Goal: Information Seeking & Learning: Find specific fact

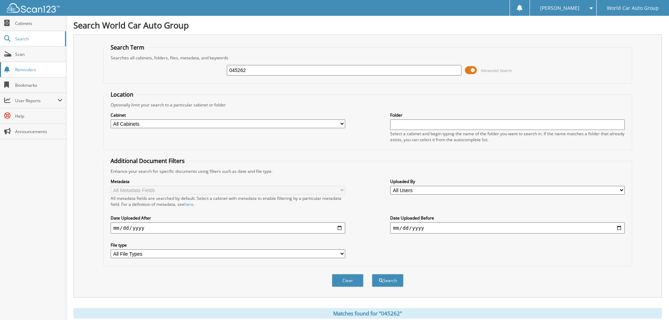
drag, startPoint x: 255, startPoint y: 69, endPoint x: 0, endPoint y: 74, distance: 255.1
click at [0, 74] on body "LAURA Z. Settings Logout World Car Auto Group Close Cabinets Search" at bounding box center [334, 215] width 669 height 431
type input "050175"
click at [372, 274] on button "Search" at bounding box center [388, 280] width 32 height 13
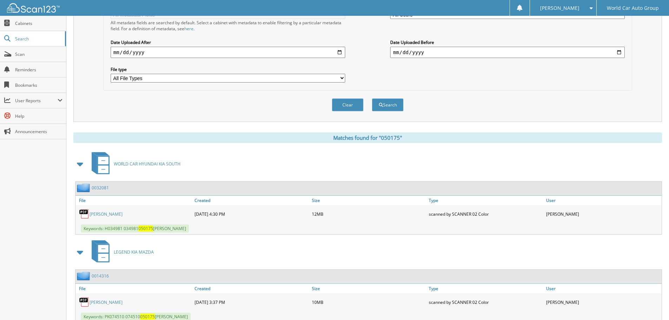
scroll to position [200, 0]
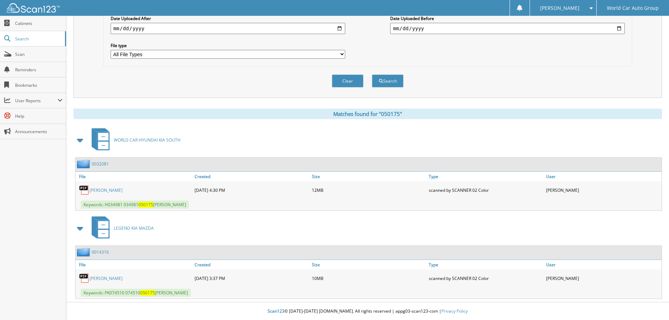
click at [117, 190] on link "[PERSON_NAME]" at bounding box center [106, 190] width 33 height 6
click at [117, 190] on link "LORI LYNN CHRISTIANSON" at bounding box center [106, 190] width 33 height 6
drag, startPoint x: 138, startPoint y: 205, endPoint x: 124, endPoint y: 204, distance: 13.4
click at [124, 204] on span "Keywords: H034981 034981 050175 LORI LYNN CHRISTIANSON" at bounding box center [135, 205] width 108 height 8
copy span "034981"
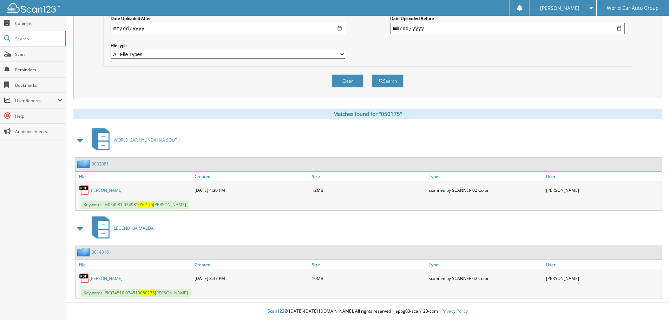
click at [248, 209] on div "Keywords: H034981 034981 050175 LORI LYNN CHRISTIANSON" at bounding box center [369, 205] width 586 height 12
drag, startPoint x: 154, startPoint y: 204, endPoint x: 218, endPoint y: 206, distance: 64.3
click at [218, 206] on div "Keywords: H034981 034981 050175 LORI LYNN CHRISTIANSON" at bounding box center [369, 205] width 586 height 12
copy span "LORI LYNN CHRISTIANSON"
click at [123, 207] on span "Keywords: H034981 034981 050175 LORI LYNN CHRISTIANSON" at bounding box center [135, 205] width 108 height 8
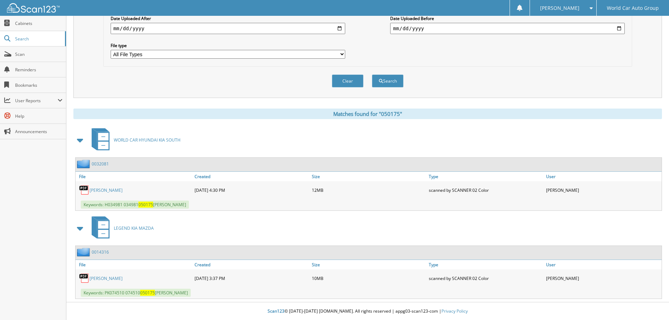
click at [121, 206] on span "Keywords: H034981 034981 050175 LORI LYNN CHRISTIANSON" at bounding box center [135, 205] width 108 height 8
click at [101, 192] on link "LORI LYNN CHRISTIANSON" at bounding box center [106, 190] width 33 height 6
click at [99, 191] on link "LORI LYNN CHRISTIANSON" at bounding box center [106, 190] width 33 height 6
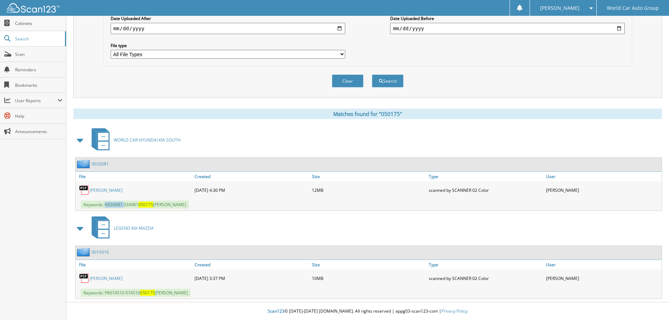
click at [99, 191] on link "LORI LYNN CHRISTIANSON" at bounding box center [106, 190] width 33 height 6
click at [98, 166] on link "0032081" at bounding box center [100, 164] width 17 height 6
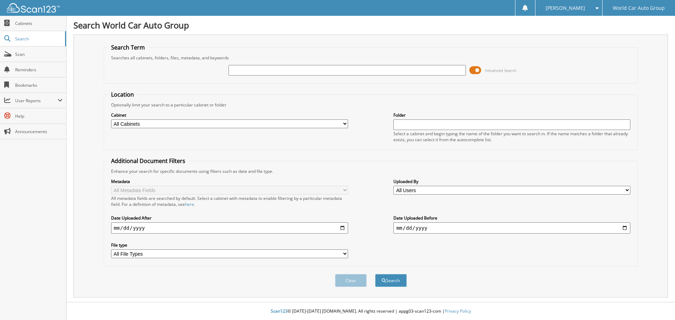
click at [248, 69] on input "text" at bounding box center [346, 70] width 237 height 11
drag, startPoint x: 249, startPoint y: 74, endPoint x: 243, endPoint y: 74, distance: 6.7
click at [246, 74] on input "text" at bounding box center [346, 70] width 237 height 11
type input "045262"
click at [375, 274] on button "Search" at bounding box center [391, 280] width 32 height 13
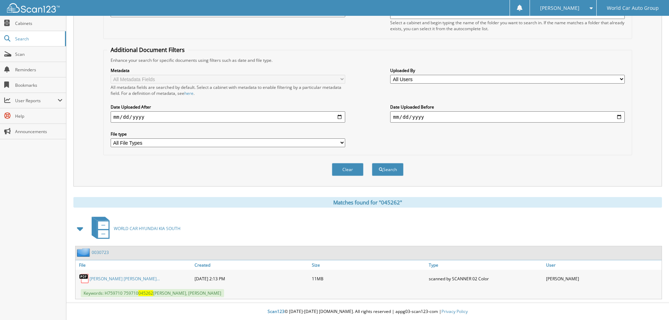
scroll to position [112, 0]
click at [206, 280] on div "[DATE] 2:13 PM" at bounding box center [251, 278] width 117 height 14
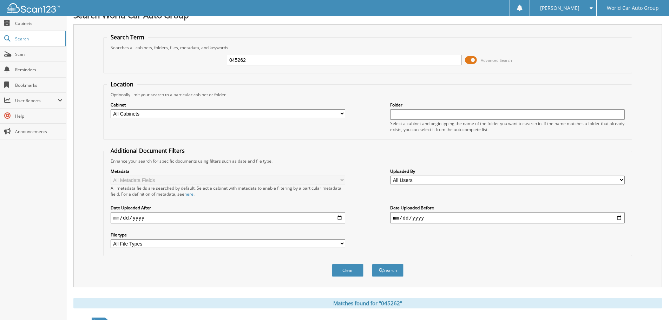
scroll to position [6, 0]
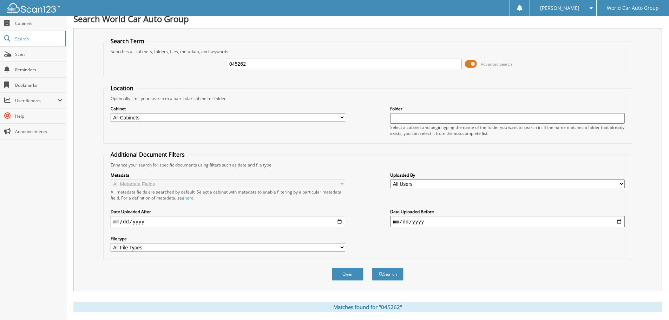
drag, startPoint x: 261, startPoint y: 60, endPoint x: 73, endPoint y: 65, distance: 187.3
click at [89, 68] on div "Search Term Searches all cabinets, folders, files, metadata, and keywords 04526…" at bounding box center [367, 159] width 589 height 263
type input "050175"
click at [372, 268] on button "Search" at bounding box center [388, 274] width 32 height 13
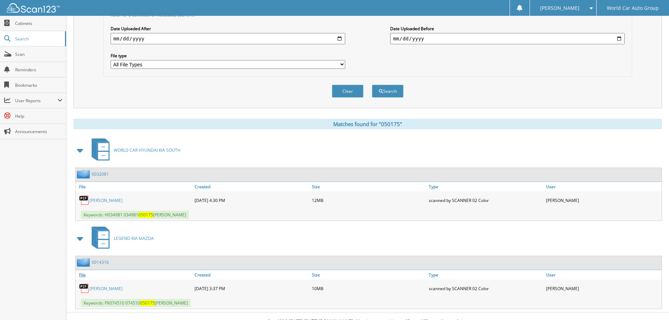
scroll to position [200, 0]
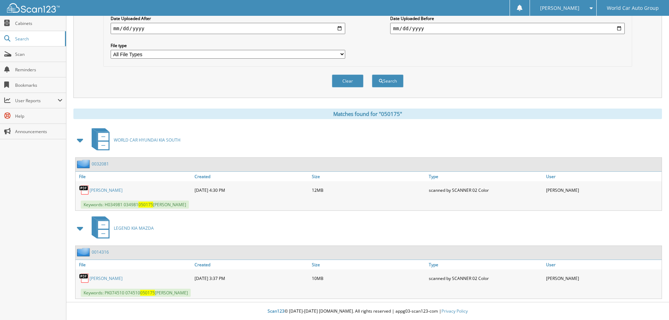
click at [120, 190] on link "[PERSON_NAME]" at bounding box center [106, 190] width 33 height 6
click at [123, 193] on link "[PERSON_NAME]" at bounding box center [106, 190] width 33 height 6
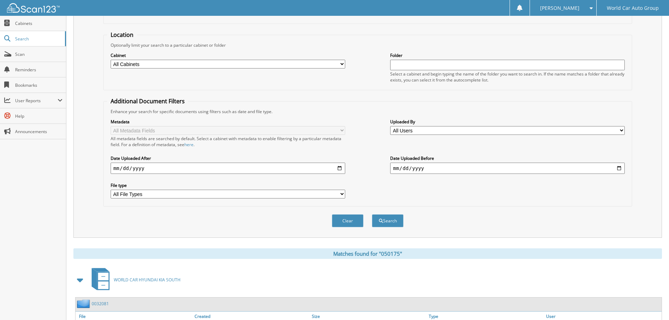
scroll to position [0, 0]
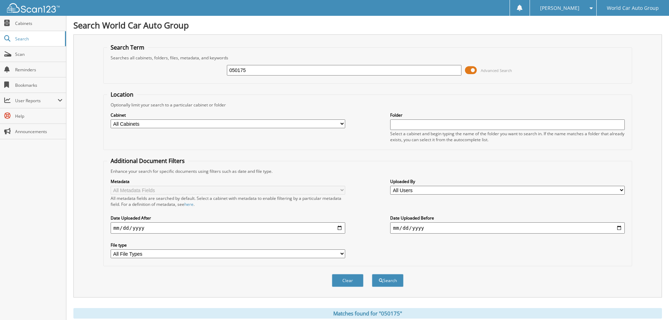
drag, startPoint x: 250, startPoint y: 72, endPoint x: 141, endPoint y: 68, distance: 108.6
click at [144, 67] on div "050175 Advanced Search" at bounding box center [367, 70] width 521 height 19
type input "207480"
click at [372, 274] on button "Search" at bounding box center [388, 280] width 32 height 13
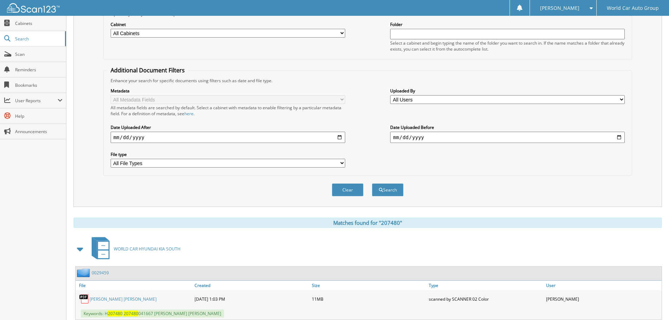
scroll to position [112, 0]
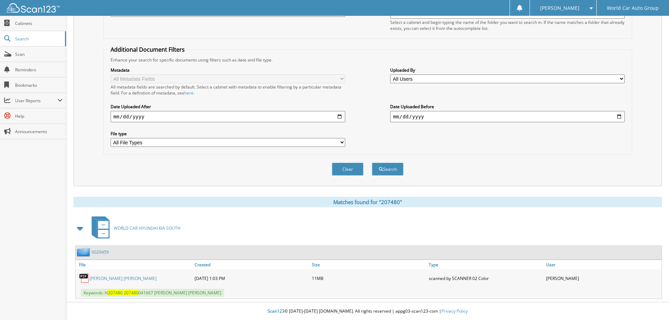
click at [138, 279] on link "[PERSON_NAME] [PERSON_NAME]" at bounding box center [123, 278] width 67 height 6
